Goal: Check status: Check status

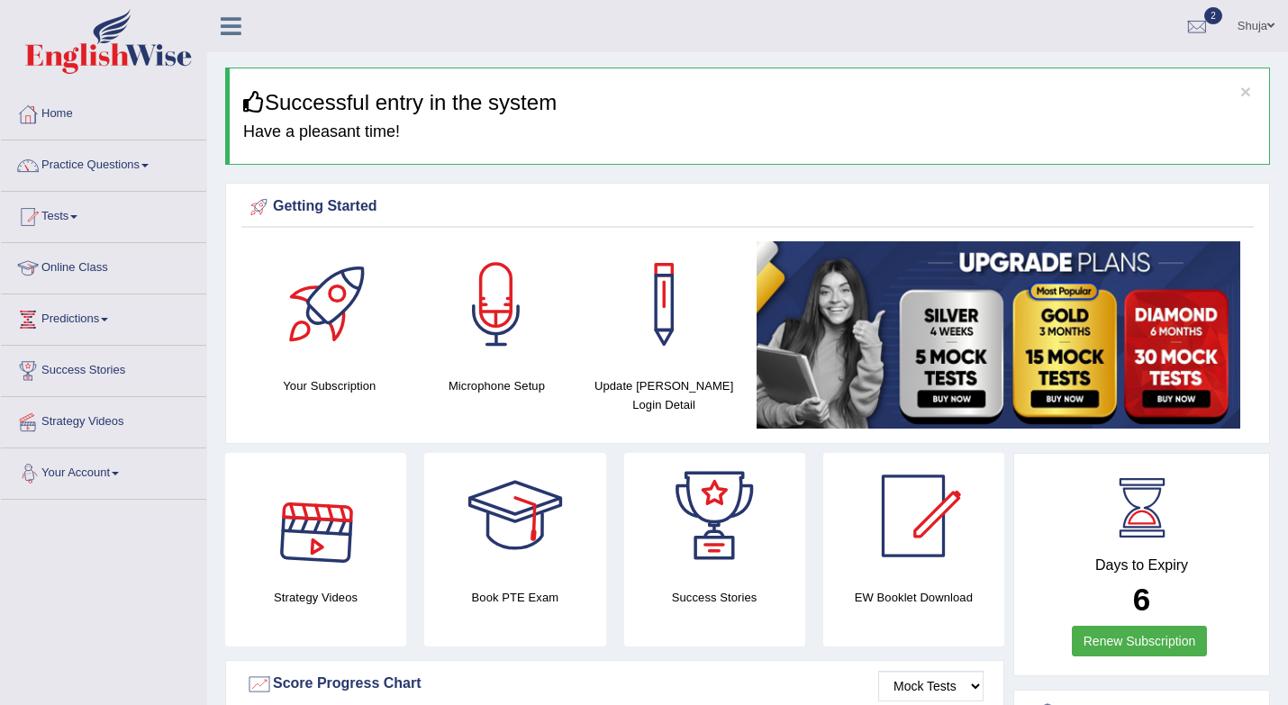
click at [114, 475] on link "Your Account" at bounding box center [103, 471] width 205 height 45
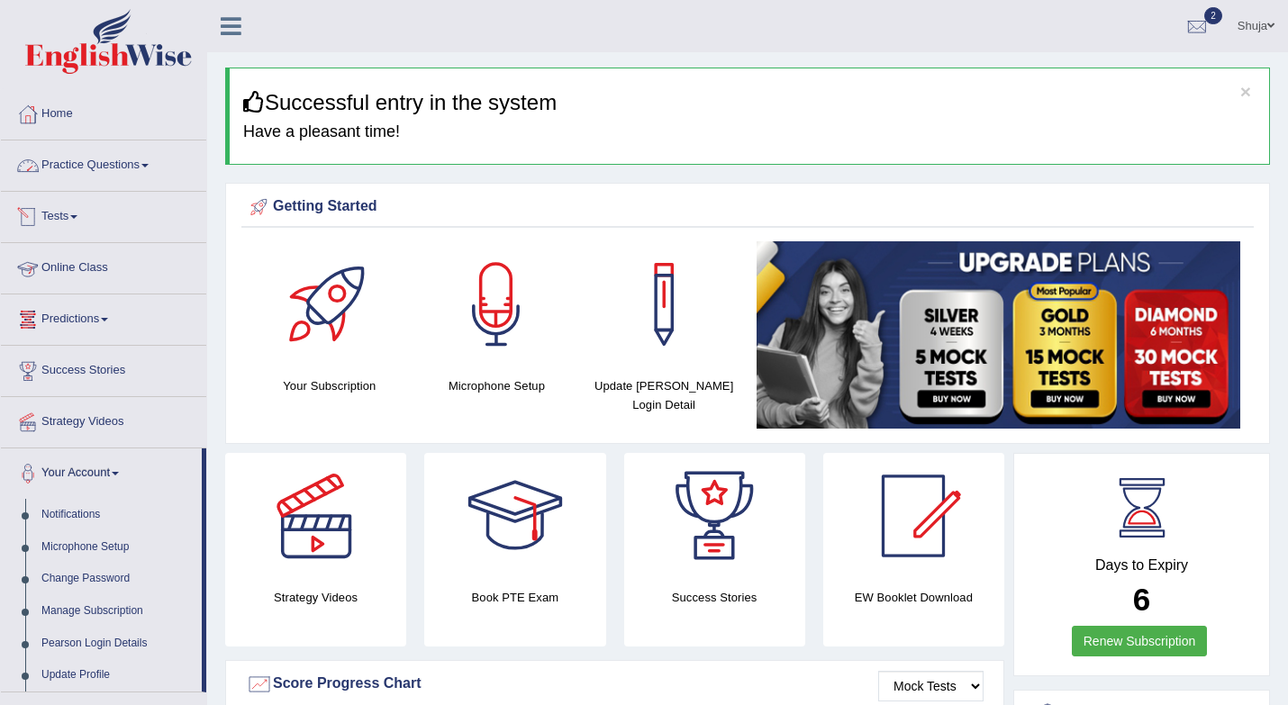
click at [114, 173] on link "Practice Questions" at bounding box center [103, 163] width 205 height 45
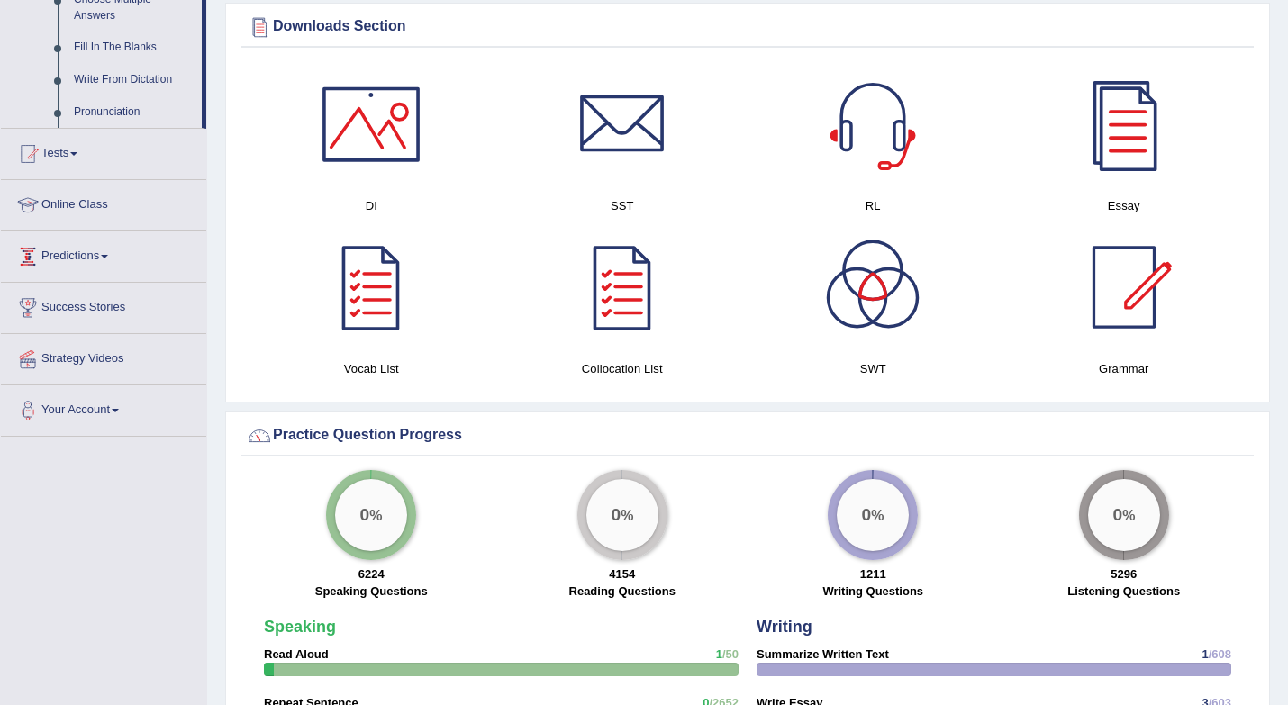
scroll to position [1027, 0]
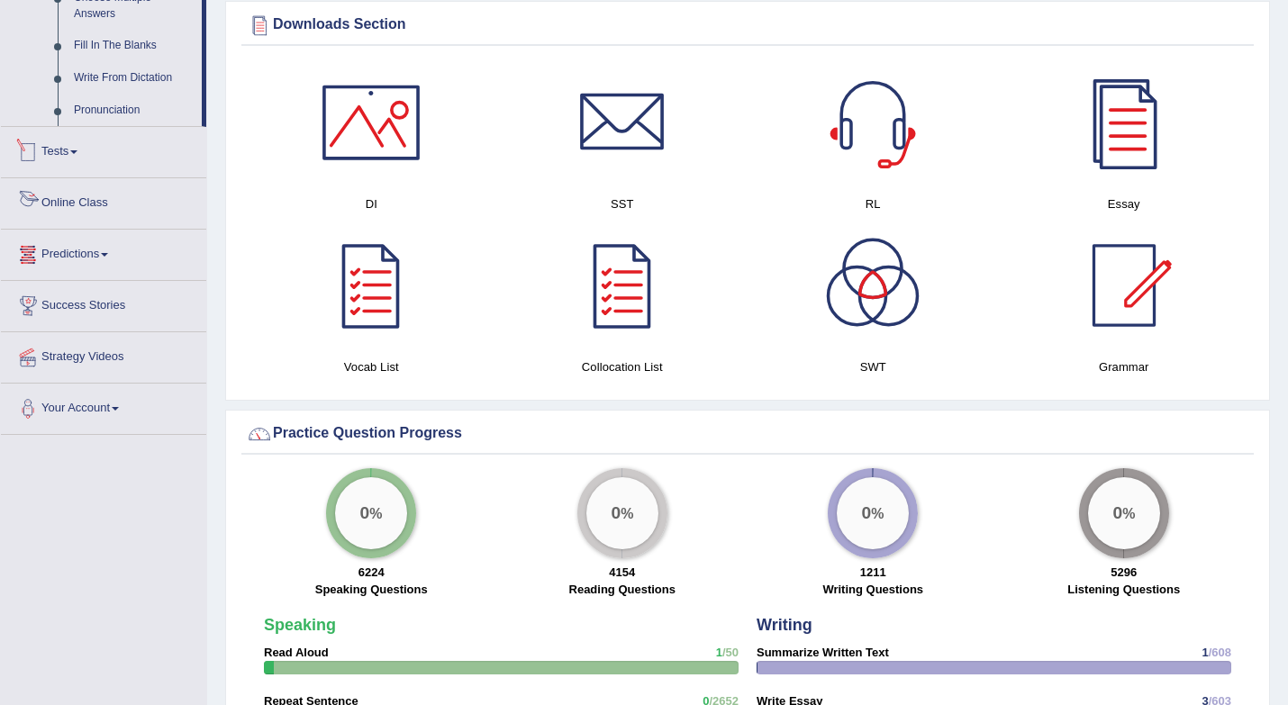
click at [67, 171] on link "Tests" at bounding box center [103, 149] width 205 height 45
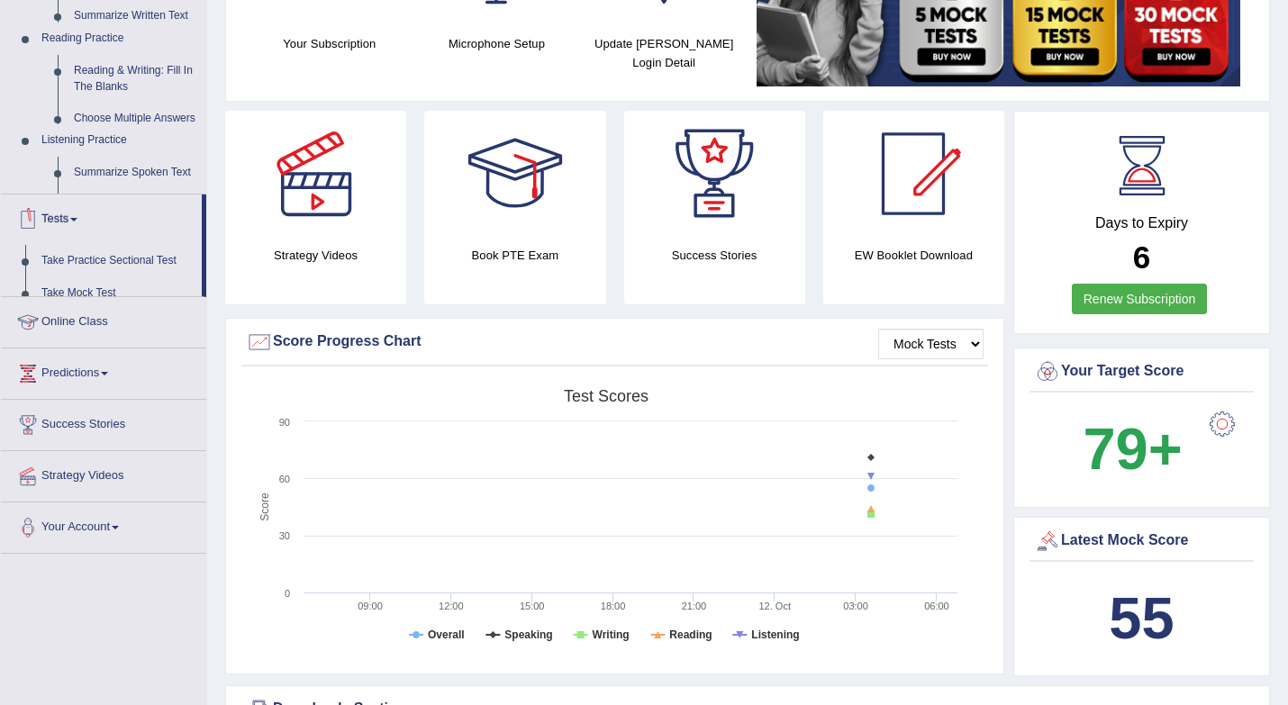
scroll to position [213, 0]
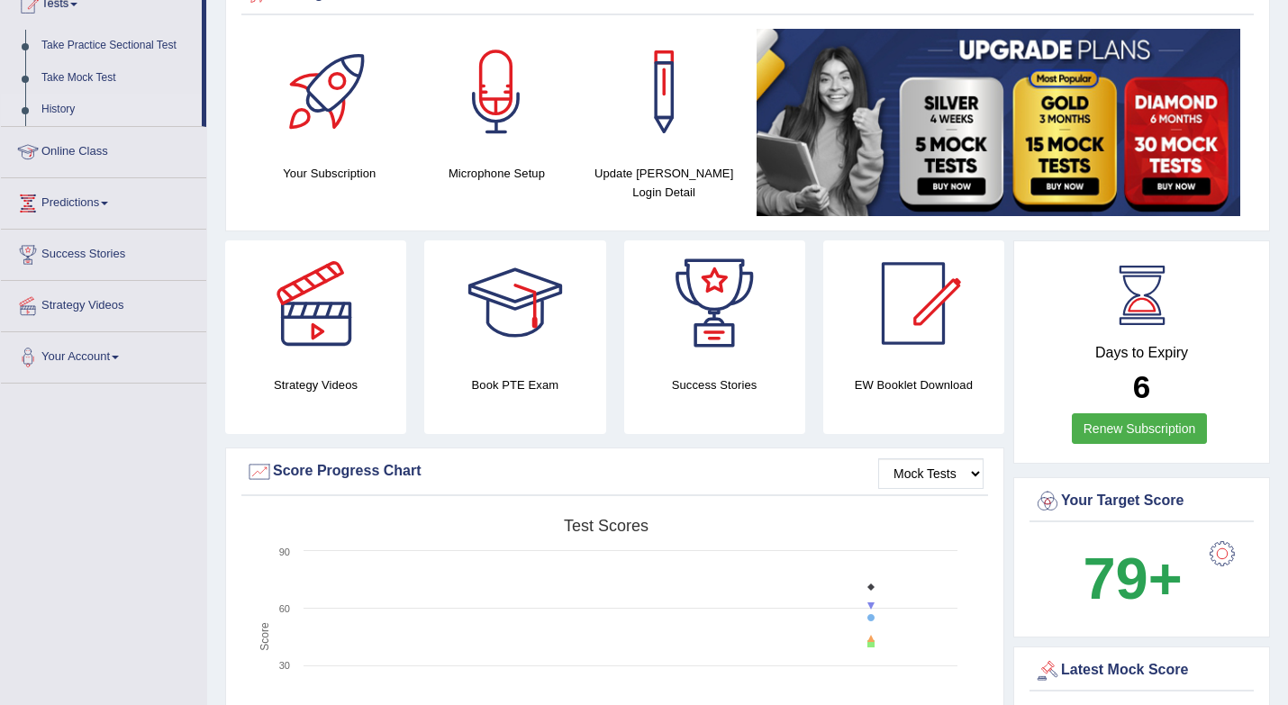
click at [59, 107] on link "History" at bounding box center [117, 110] width 168 height 32
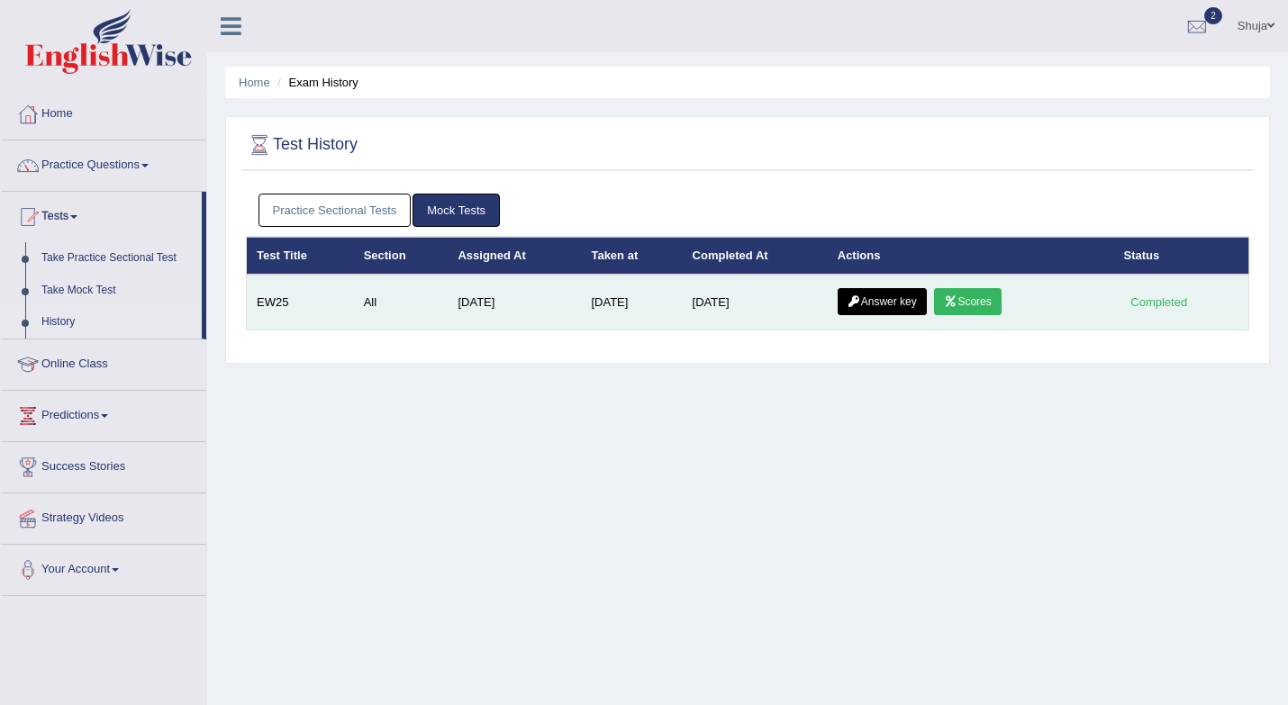
click at [984, 304] on link "Scores" at bounding box center [967, 301] width 67 height 27
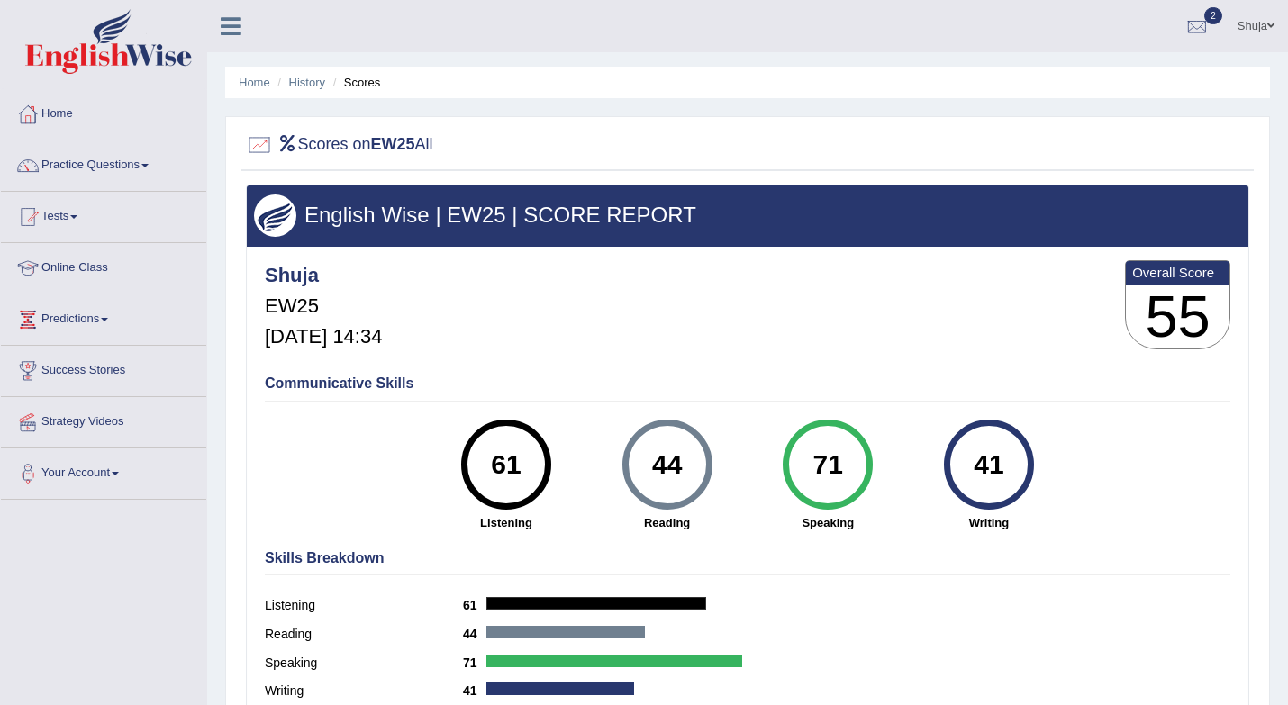
click at [318, 148] on h2 "Scores on EW25 All" at bounding box center [339, 145] width 187 height 27
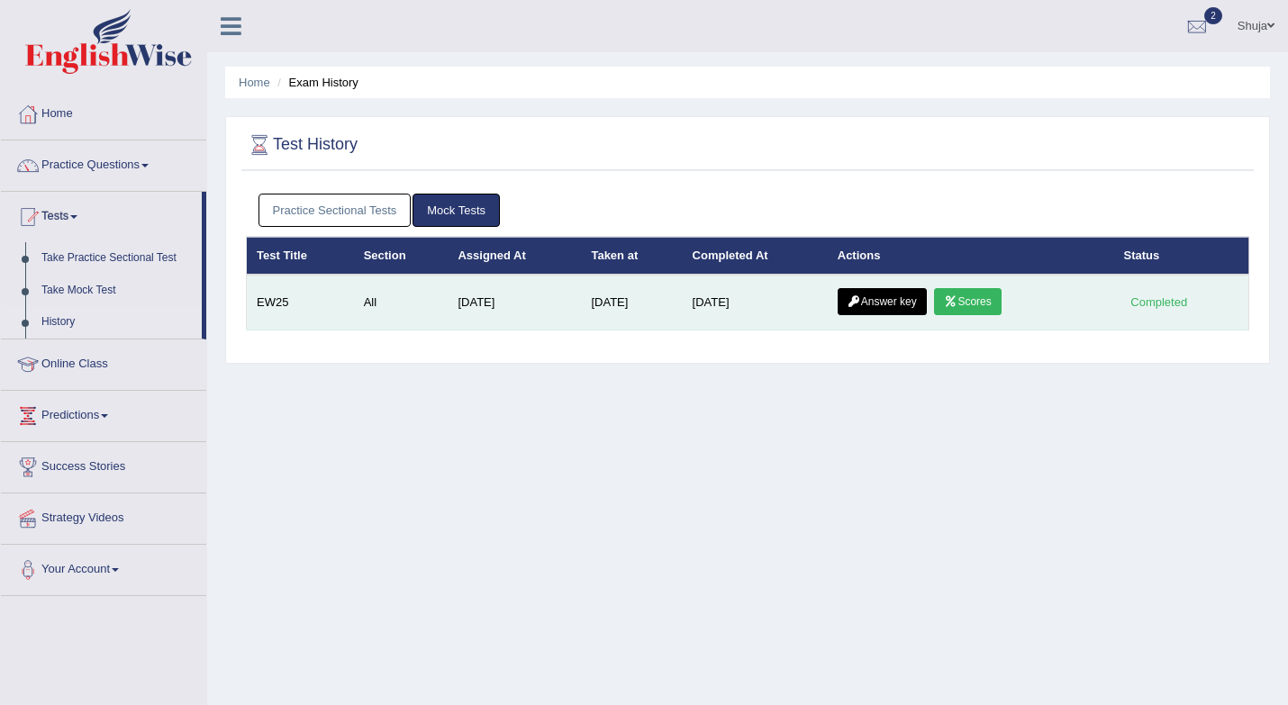
click at [893, 300] on link "Answer key" at bounding box center [882, 301] width 89 height 27
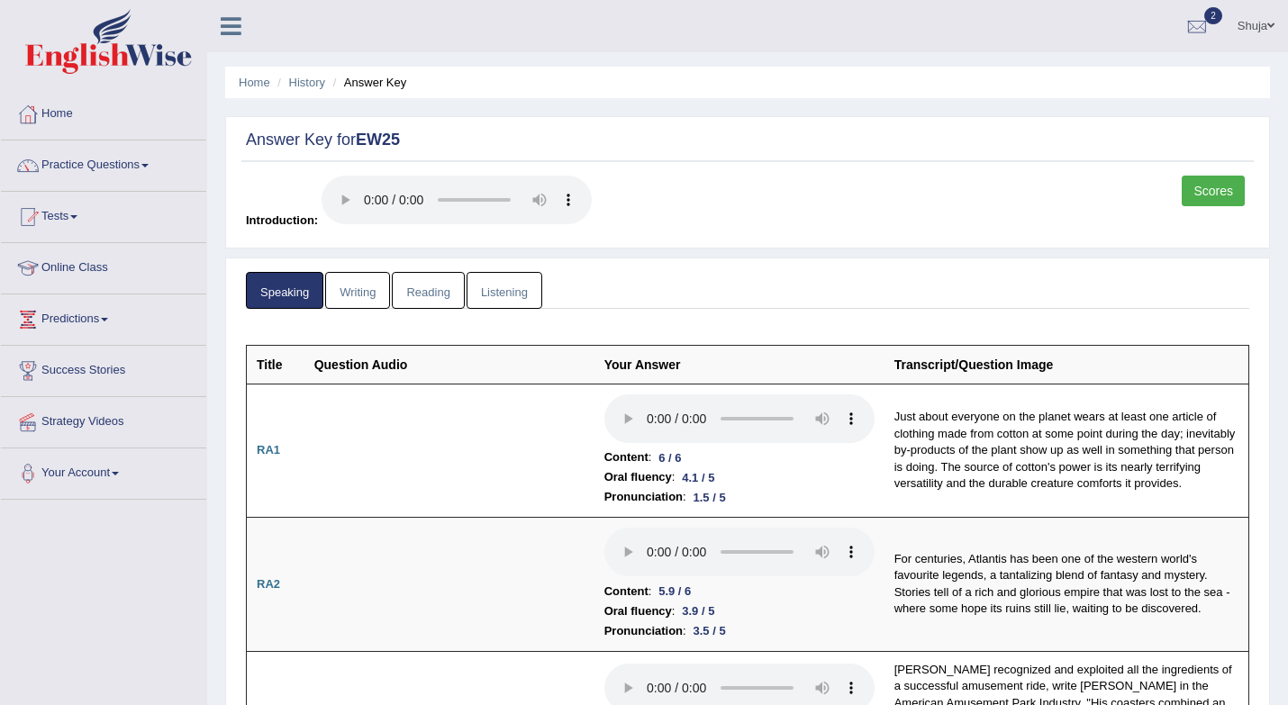
click at [370, 275] on link "Writing" at bounding box center [357, 290] width 65 height 37
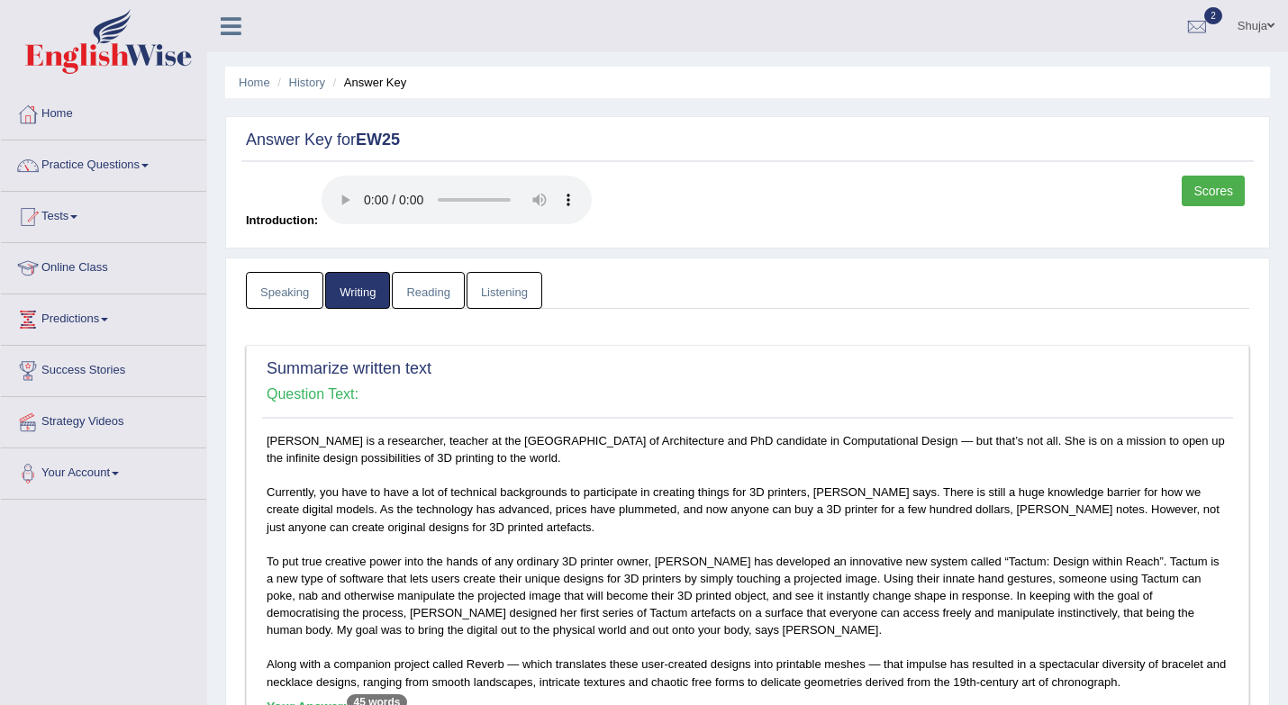
click at [439, 294] on link "Reading" at bounding box center [428, 290] width 72 height 37
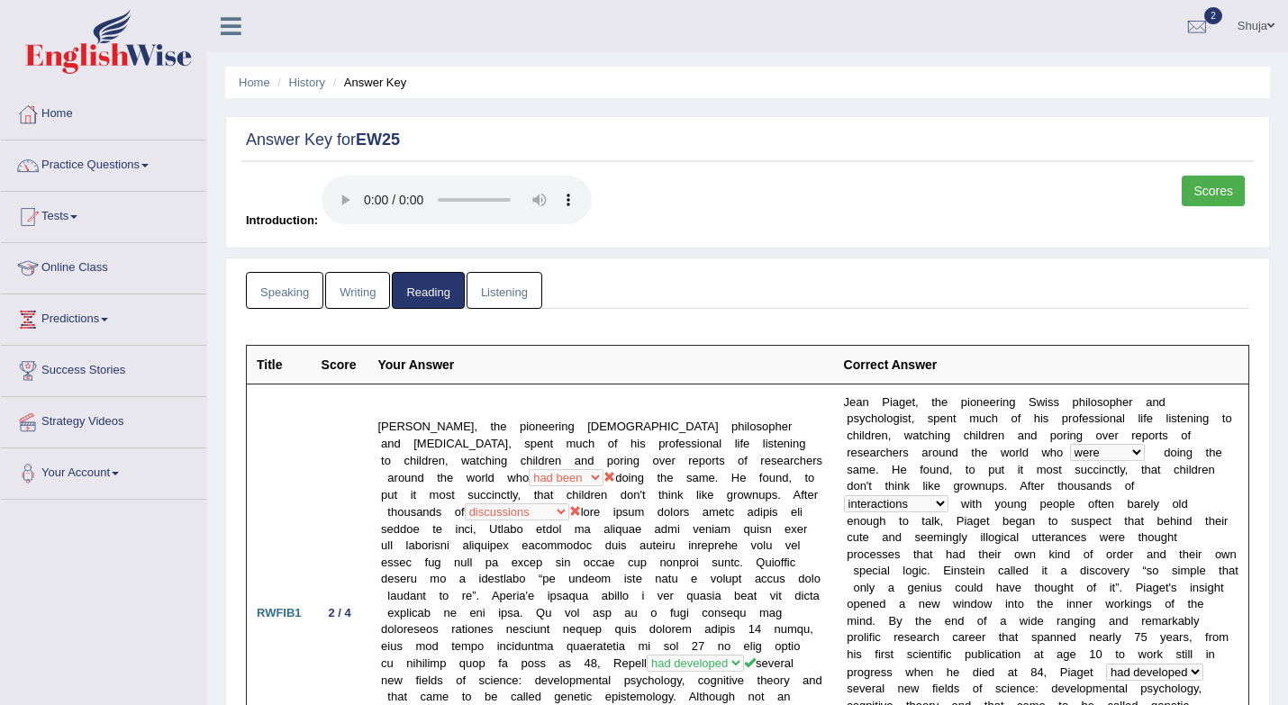
click at [516, 294] on link "Listening" at bounding box center [505, 290] width 76 height 37
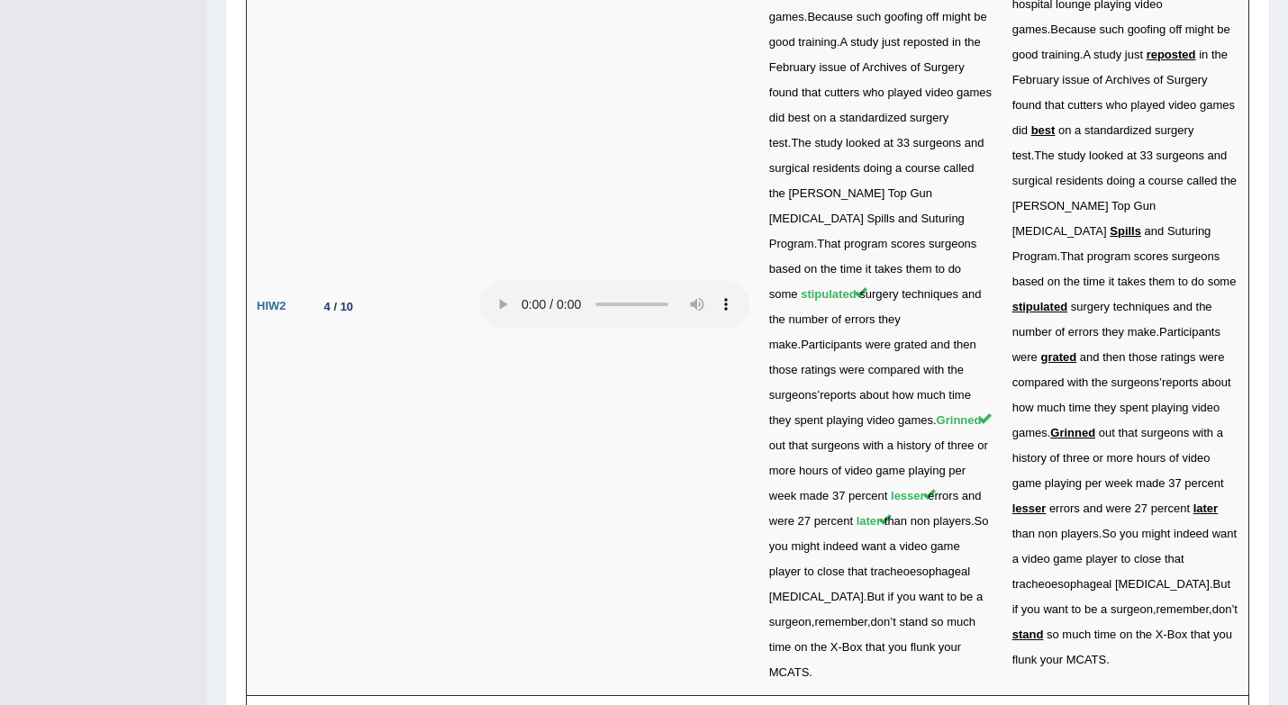
scroll to position [4286, 0]
